Goal: Find specific page/section: Find specific page/section

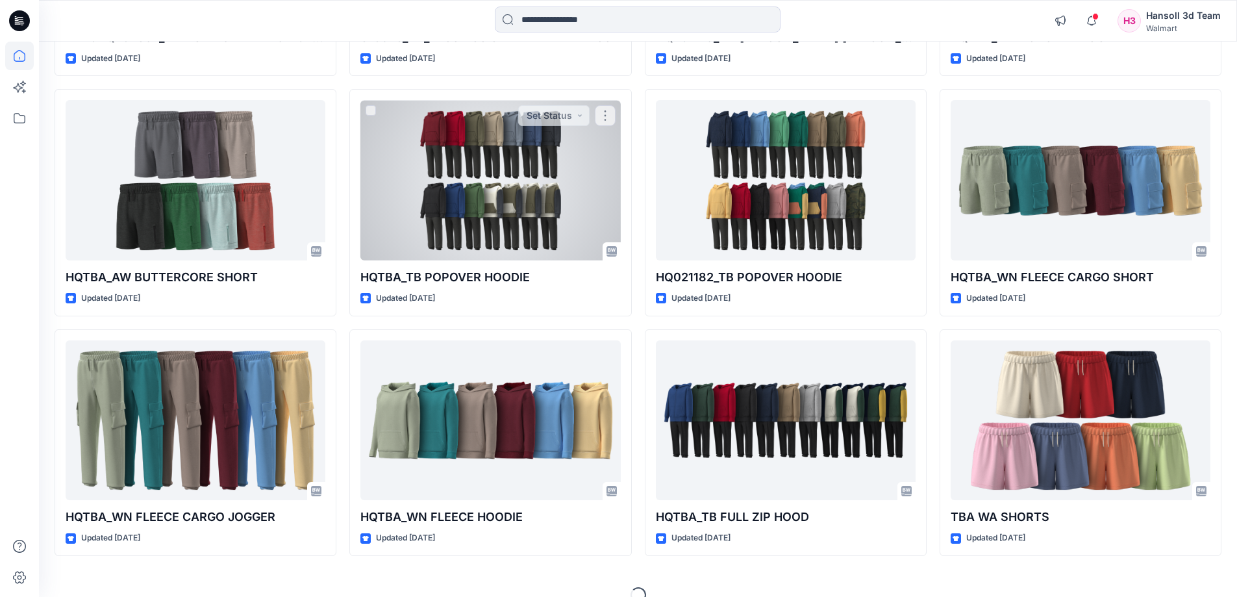
scroll to position [2507, 0]
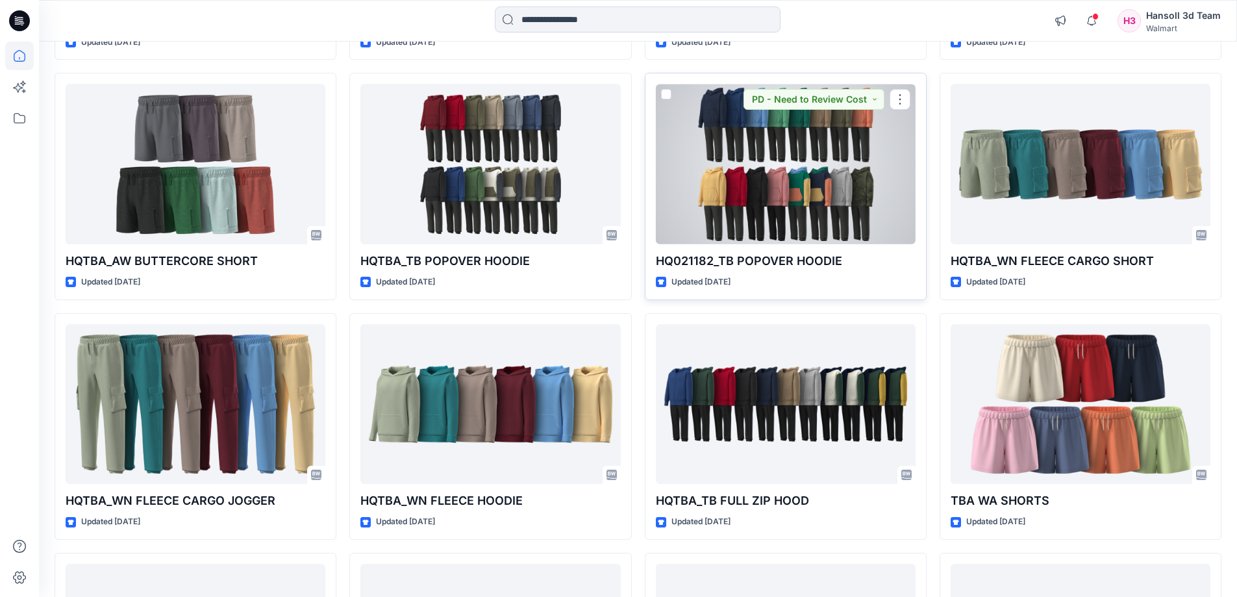
click at [732, 144] on div at bounding box center [786, 164] width 260 height 160
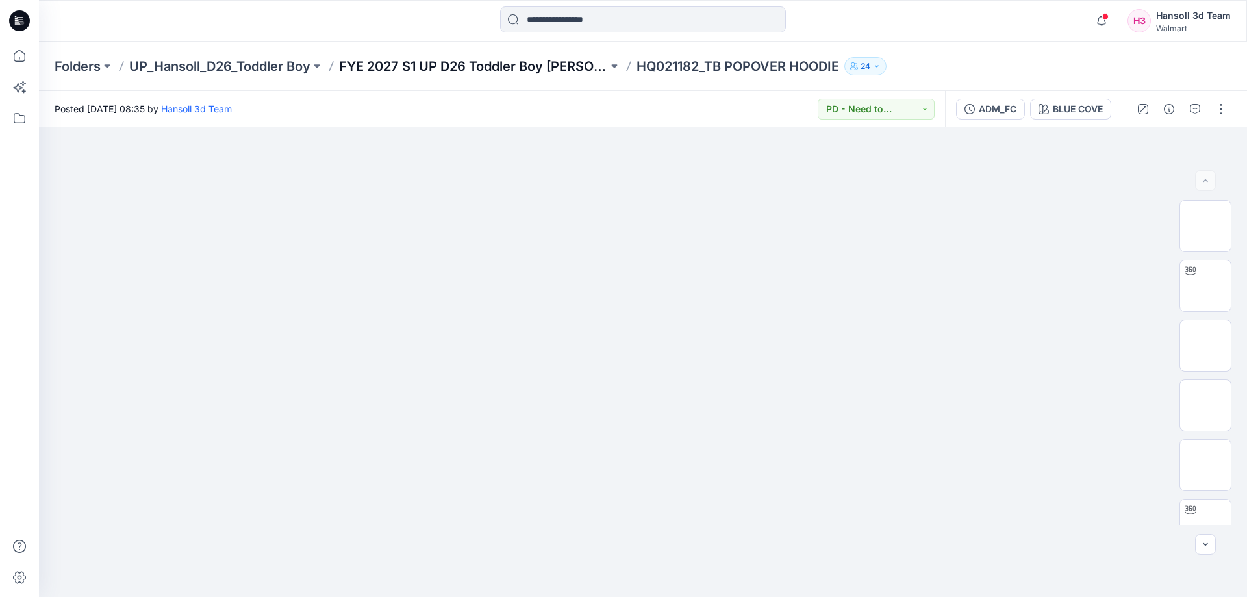
click at [434, 59] on p "FYE 2027 S1 UP D26 Toddler Boy [PERSON_NAME]" at bounding box center [473, 66] width 269 height 18
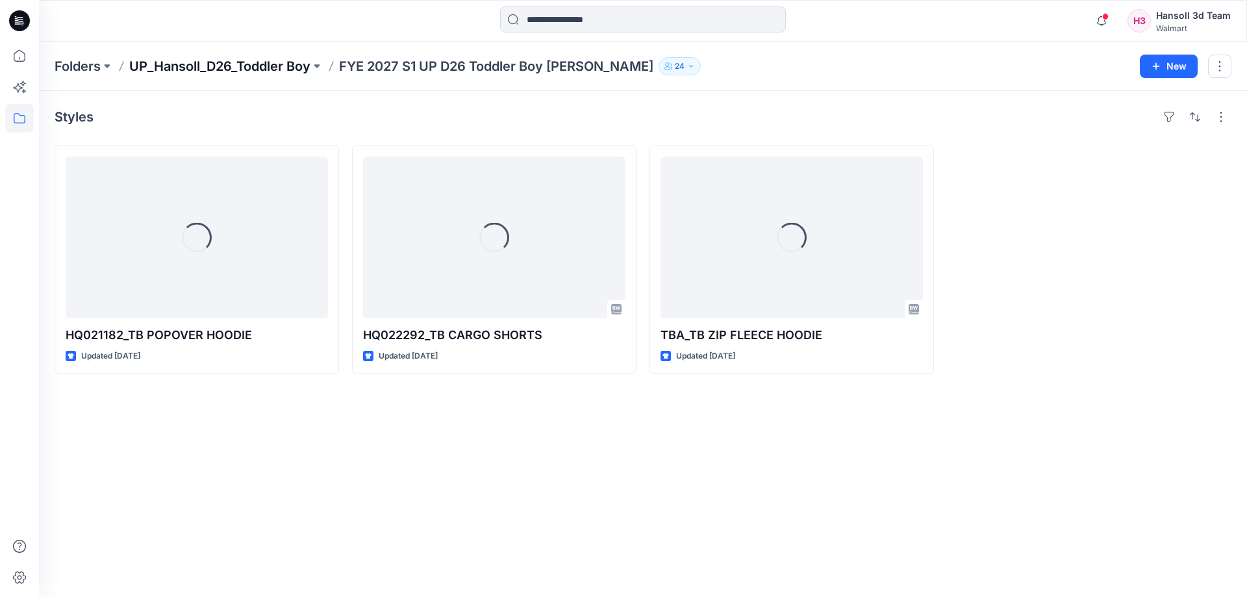
click at [247, 65] on p "UP_Hansoll_D26_Toddler Boy" at bounding box center [219, 66] width 181 height 18
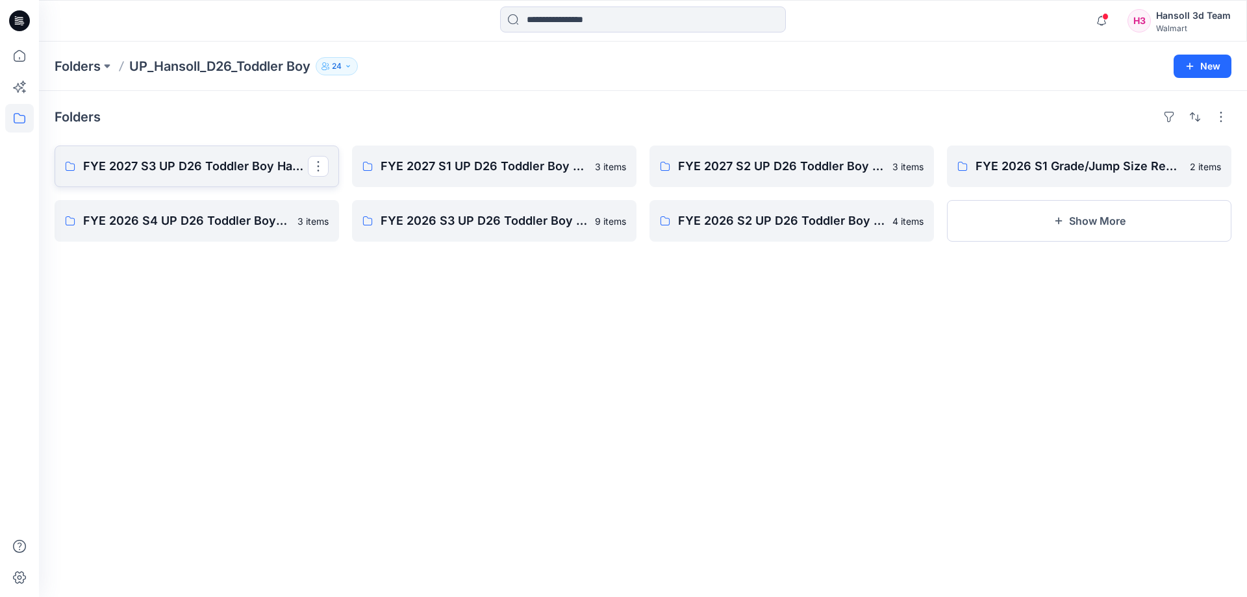
click at [224, 169] on p "FYE 2027 S3 UP D26 Toddler Boy Hansoll" at bounding box center [195, 166] width 225 height 18
click at [788, 155] on link "FYE 2027 S2 UP D26 Toddler Boy [PERSON_NAME]" at bounding box center [791, 166] width 284 height 42
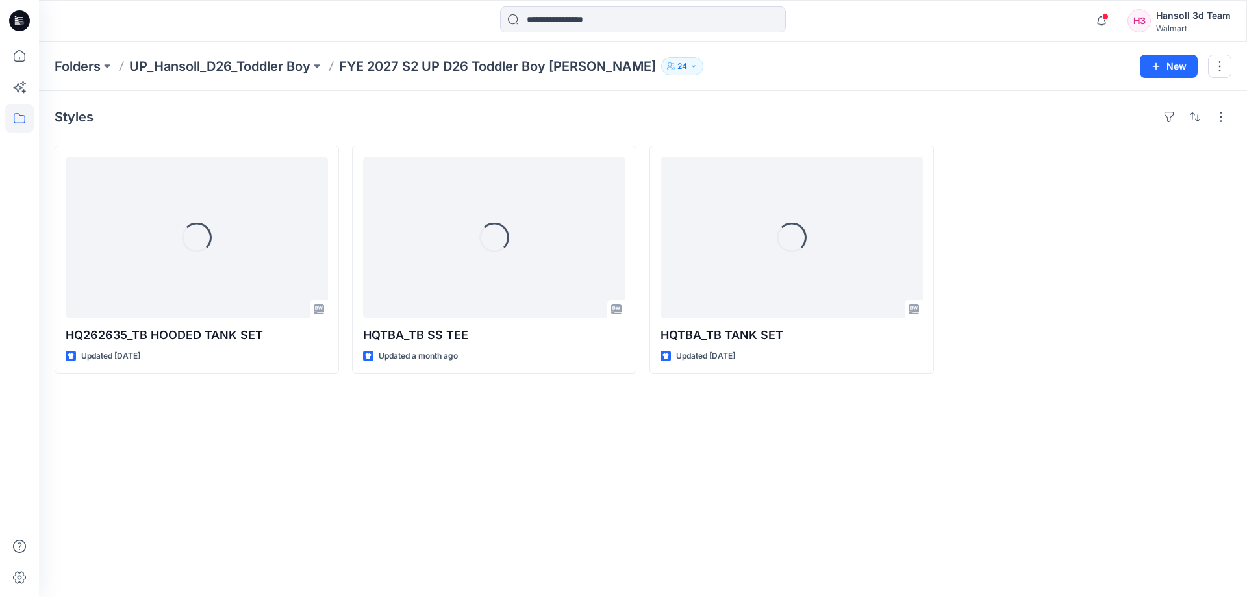
click at [724, 429] on div "Styles Loading... HQ262635_TB HOODED TANK SET Updated [DATE] Loading... HQTBA_T…" at bounding box center [643, 344] width 1208 height 506
click at [714, 424] on div "Styles Loading... HQ262635_TB HOODED TANK SET Updated [DATE] Loading... HQTBA_T…" at bounding box center [643, 344] width 1208 height 506
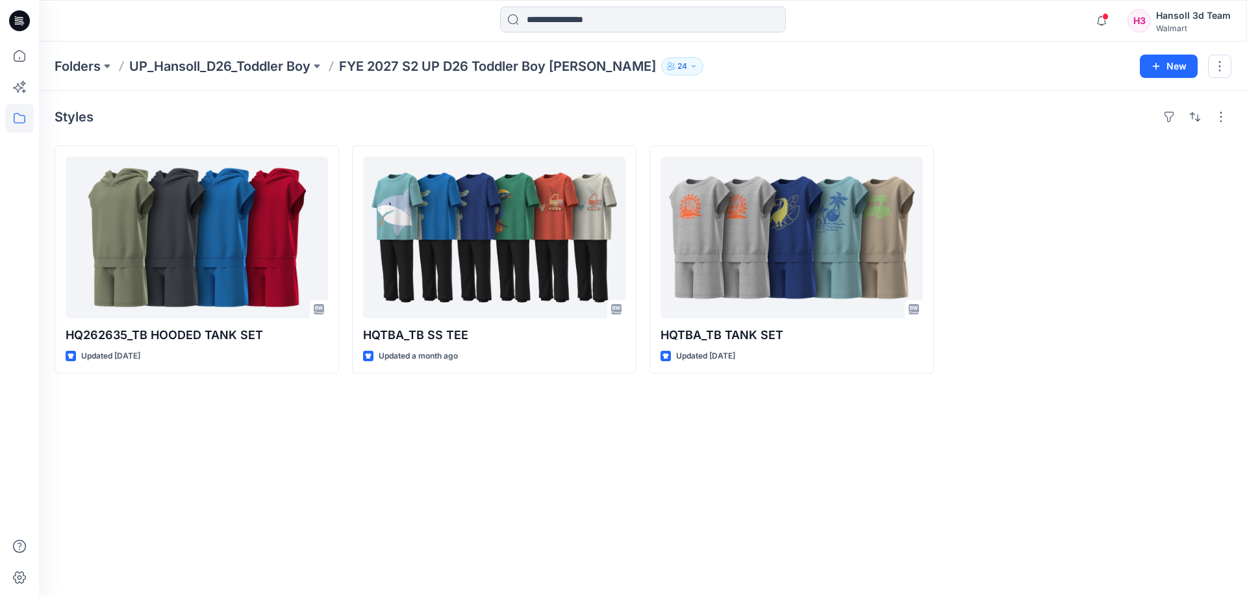
click at [1089, 440] on div "Styles HQ262635_TB HOODED TANK SET Updated [DATE] HQTBA_TB SS TEE Updated a mon…" at bounding box center [643, 344] width 1208 height 506
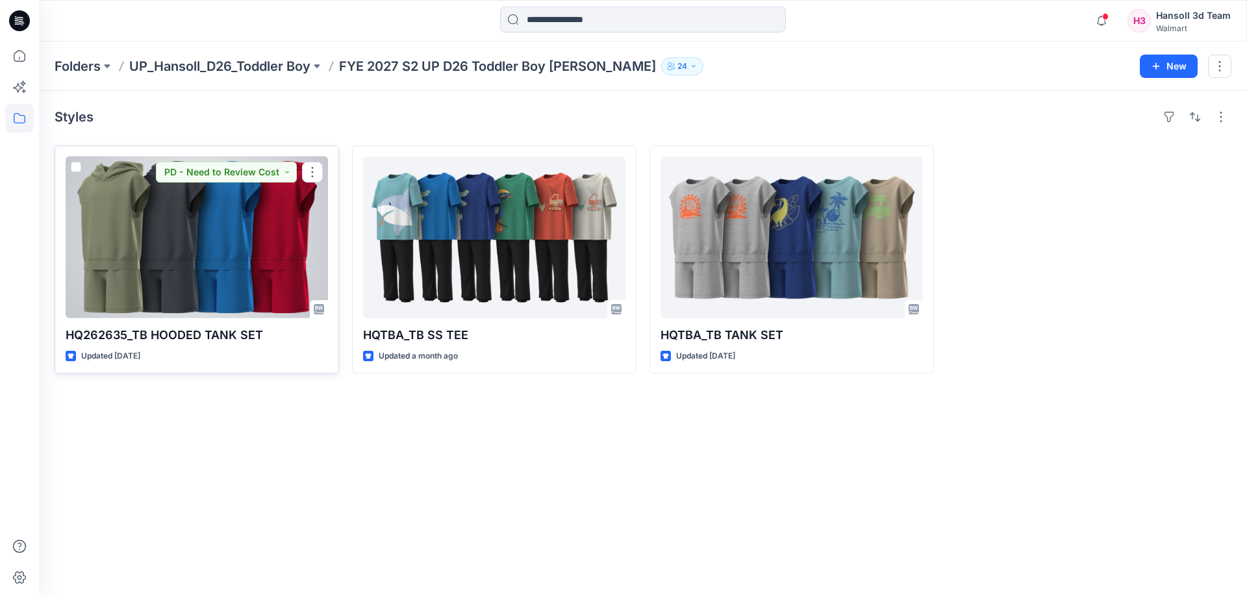
click at [179, 284] on div at bounding box center [197, 238] width 262 height 162
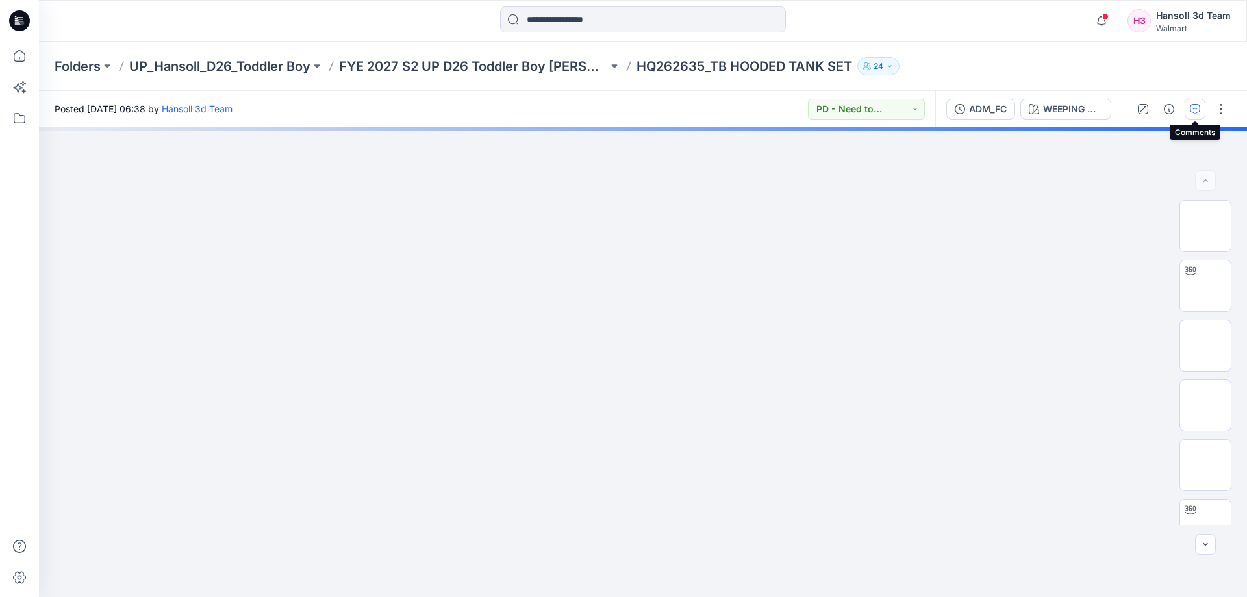
click at [1191, 114] on button "button" at bounding box center [1195, 109] width 21 height 21
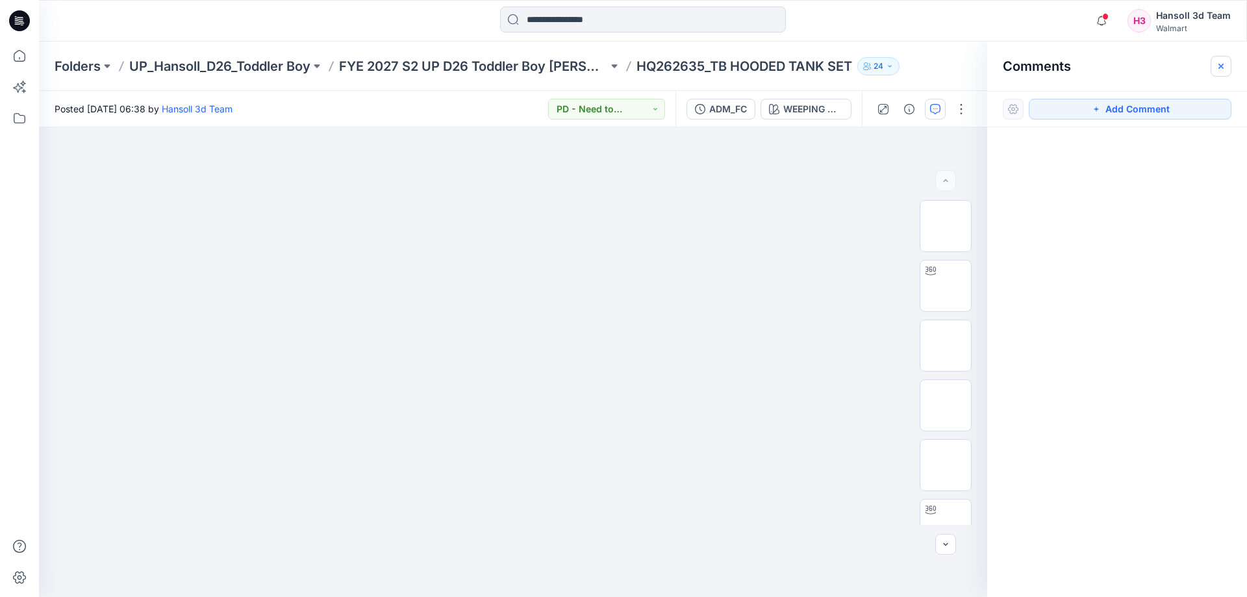
click at [1226, 63] on button "button" at bounding box center [1221, 66] width 21 height 21
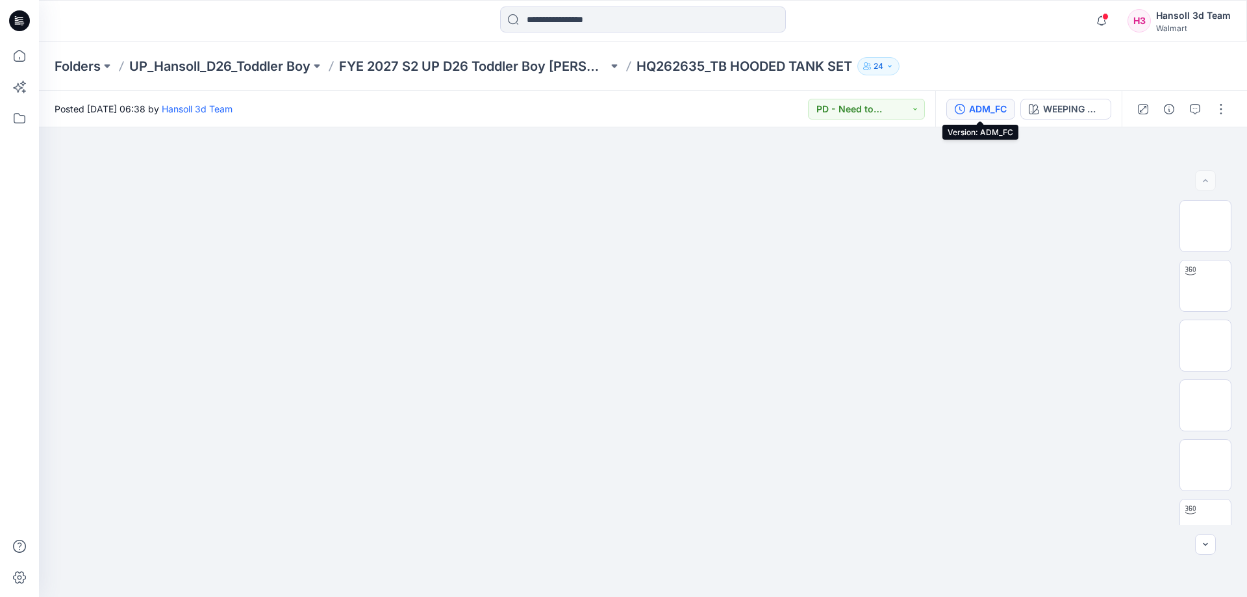
click at [974, 102] on div "ADM_FC" at bounding box center [988, 109] width 38 height 14
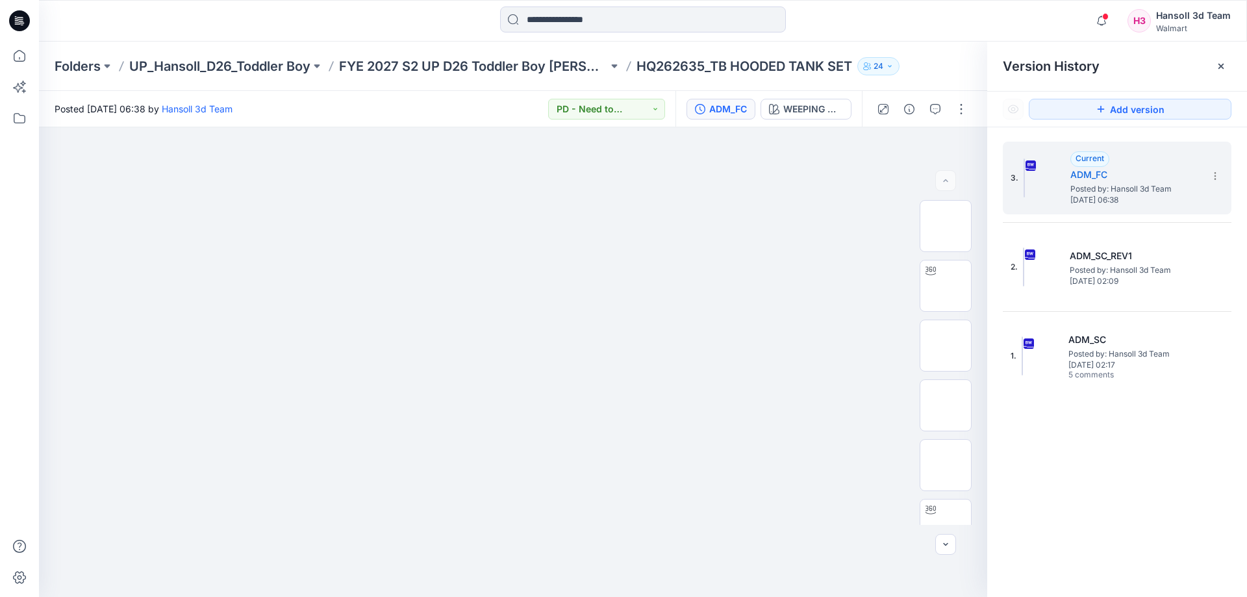
click at [920, 60] on div "Folders UP_Hansoll_D26_Toddler Boy FYE 2027 S2 UP D26 Toddler Boy Hansoll HQ262…" at bounding box center [593, 66] width 1076 height 18
drag, startPoint x: 1221, startPoint y: 66, endPoint x: 1202, endPoint y: 73, distance: 20.8
click at [1220, 66] on g at bounding box center [1220, 66] width 5 height 5
